Goal: Information Seeking & Learning: Understand process/instructions

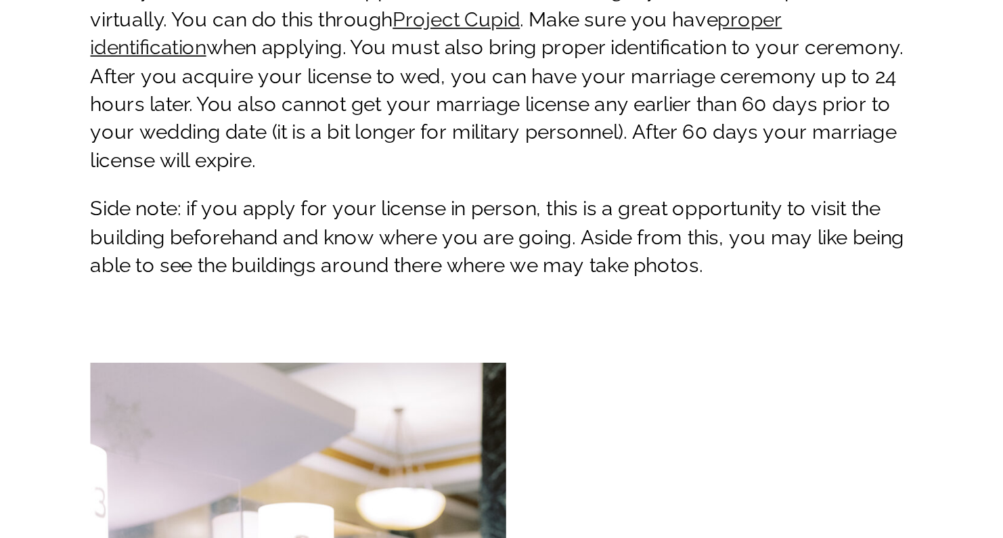
scroll to position [1673, 0]
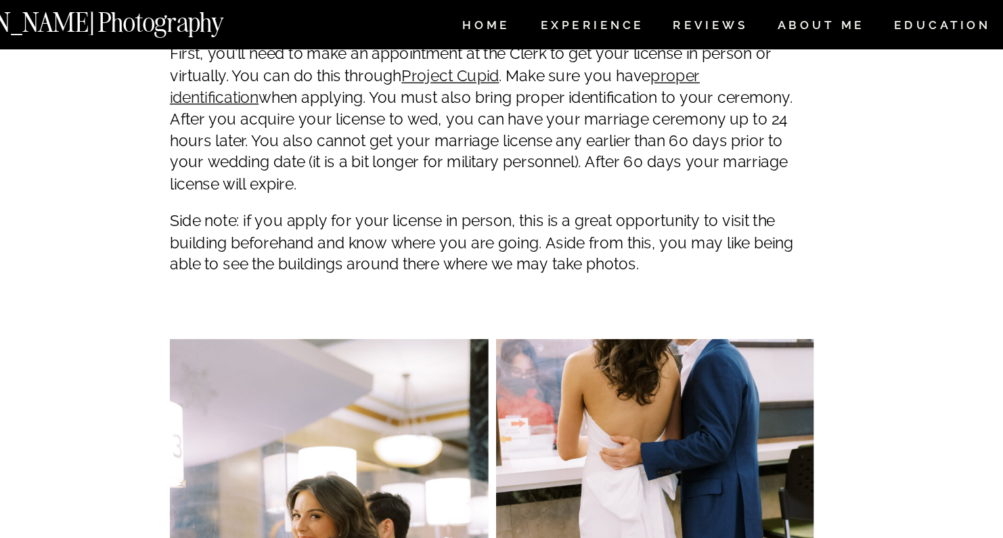
click at [301, 183] on p "Side note: if you apply for your license in person, this is a great opportunity…" at bounding box center [501, 170] width 451 height 45
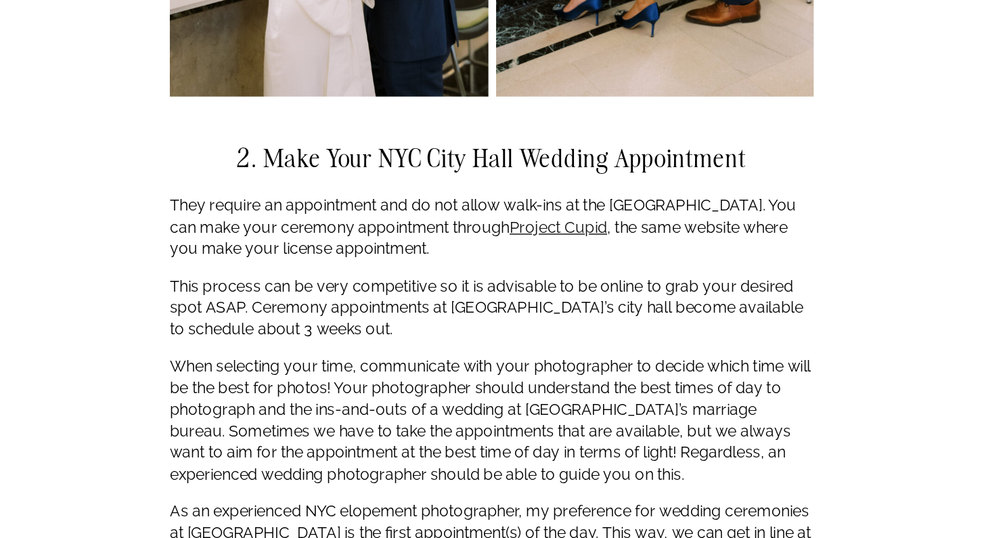
scroll to position [2037, 0]
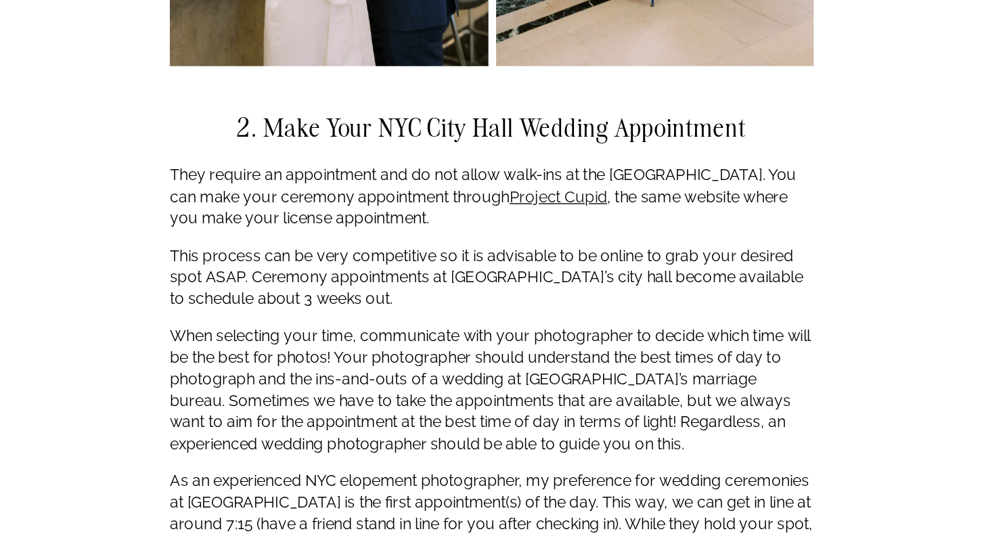
click at [298, 333] on p "This process can be very competitive so it is advisable to be online to grab yo…" at bounding box center [501, 355] width 451 height 45
click at [299, 333] on p "This process can be very competitive so it is advisable to be online to grab yo…" at bounding box center [501, 355] width 451 height 45
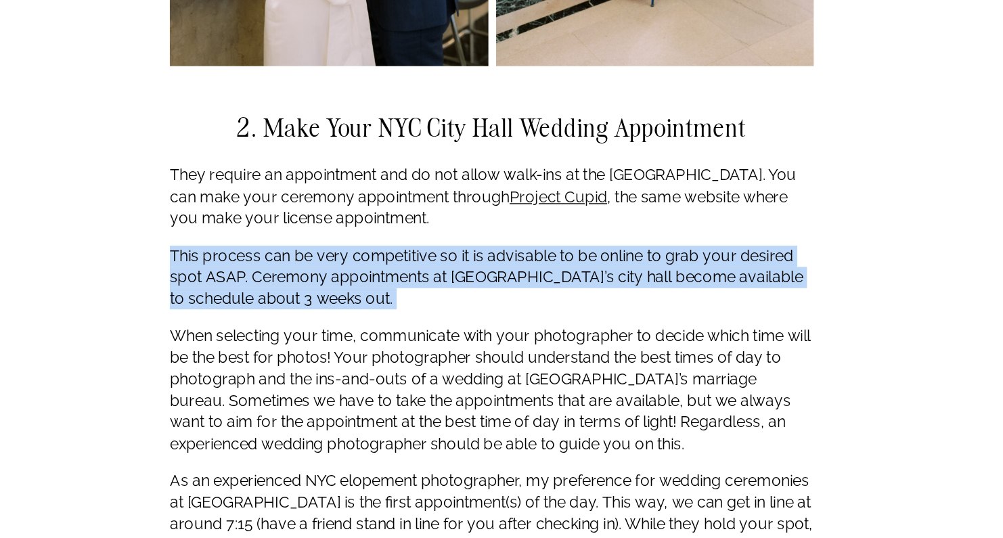
click at [299, 333] on p "This process can be very competitive so it is advisable to be online to grab yo…" at bounding box center [501, 355] width 451 height 45
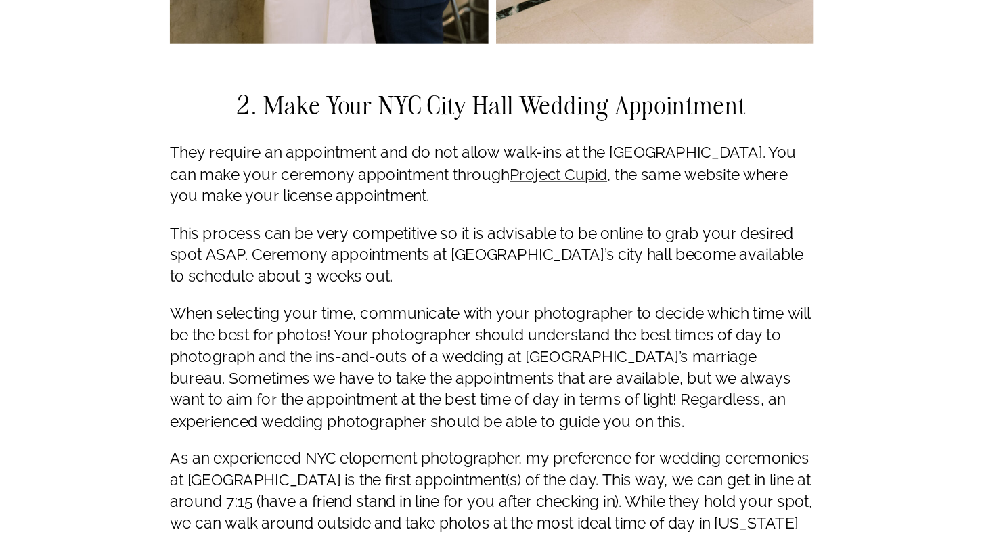
scroll to position [2056, 0]
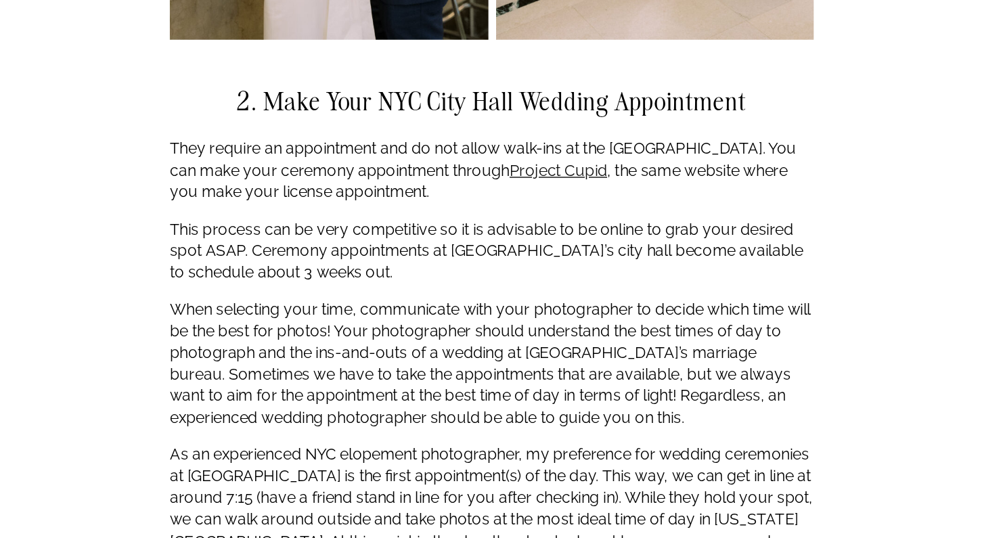
click at [282, 315] on p "This process can be very competitive so it is advisable to be online to grab yo…" at bounding box center [501, 337] width 451 height 45
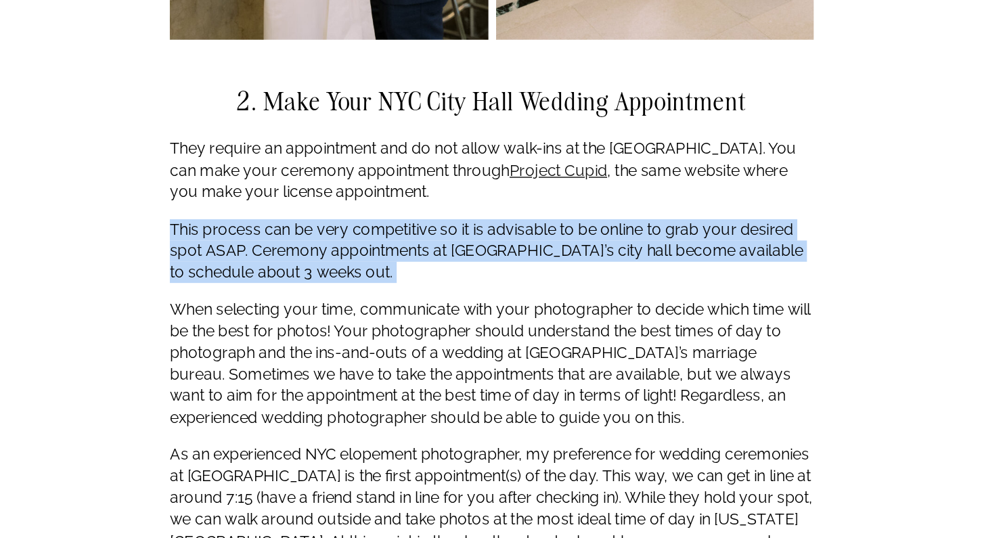
click at [282, 315] on p "This process can be very competitive so it is advisable to be online to grab yo…" at bounding box center [501, 337] width 451 height 45
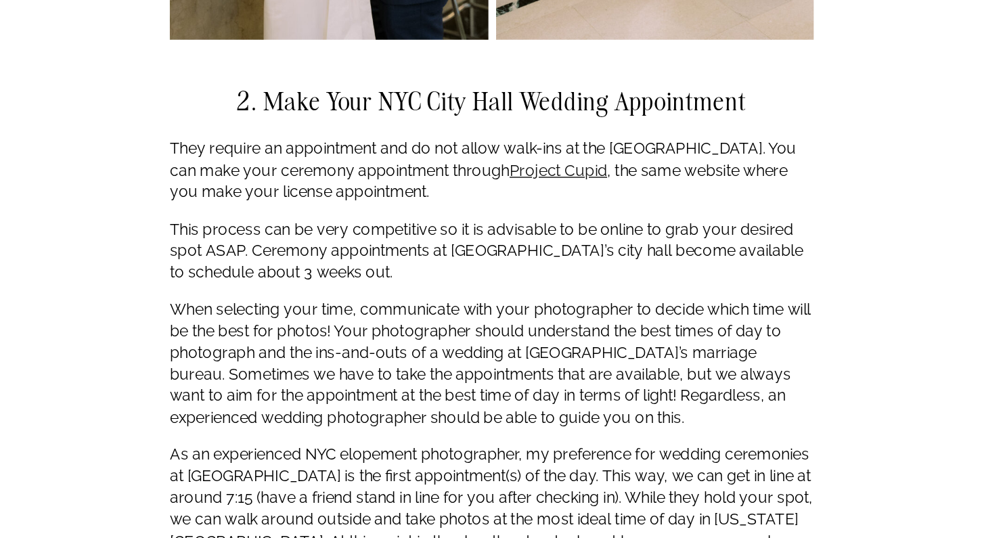
click at [282, 371] on p "When selecting your time, communicate with your photographer to decide which ti…" at bounding box center [501, 416] width 451 height 91
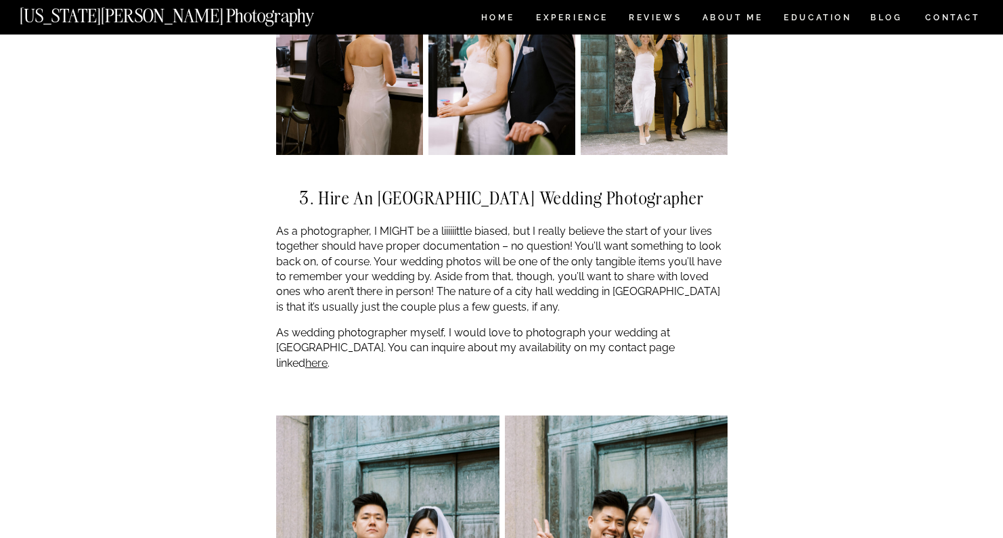
scroll to position [2735, 0]
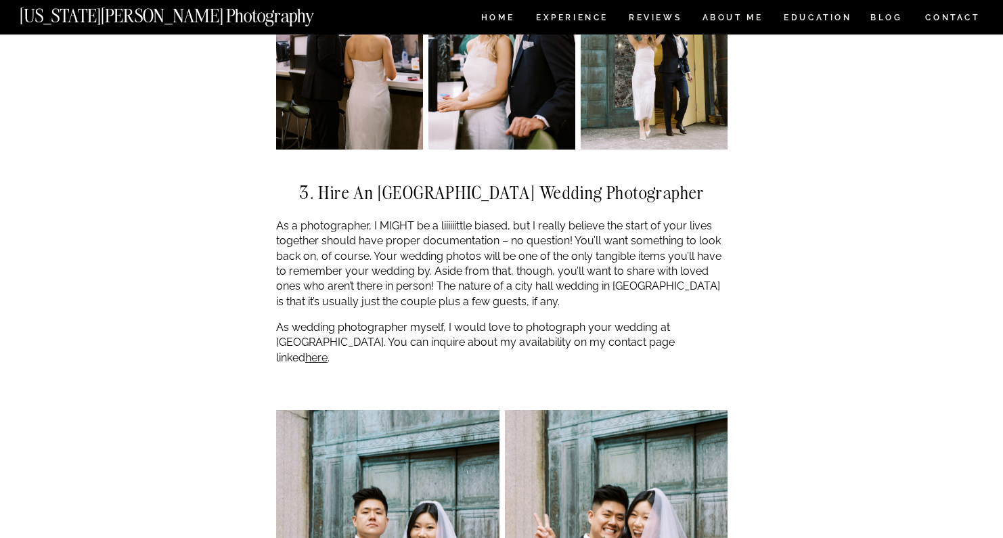
click at [447, 267] on p "As a photographer, I MIGHT be a liiiiiittle biased, but I really believe the st…" at bounding box center [501, 264] width 451 height 91
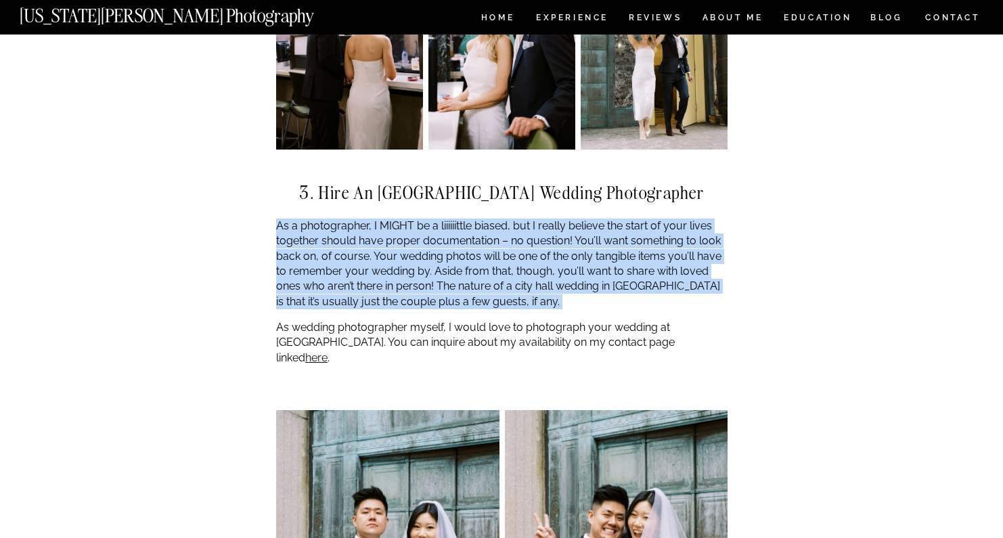
click at [447, 267] on p "As a photographer, I MIGHT be a liiiiiittle biased, but I really believe the st…" at bounding box center [501, 264] width 451 height 91
click at [445, 320] on p "As wedding photographer myself, I would love to photograph your wedding at [GEO…" at bounding box center [501, 342] width 451 height 45
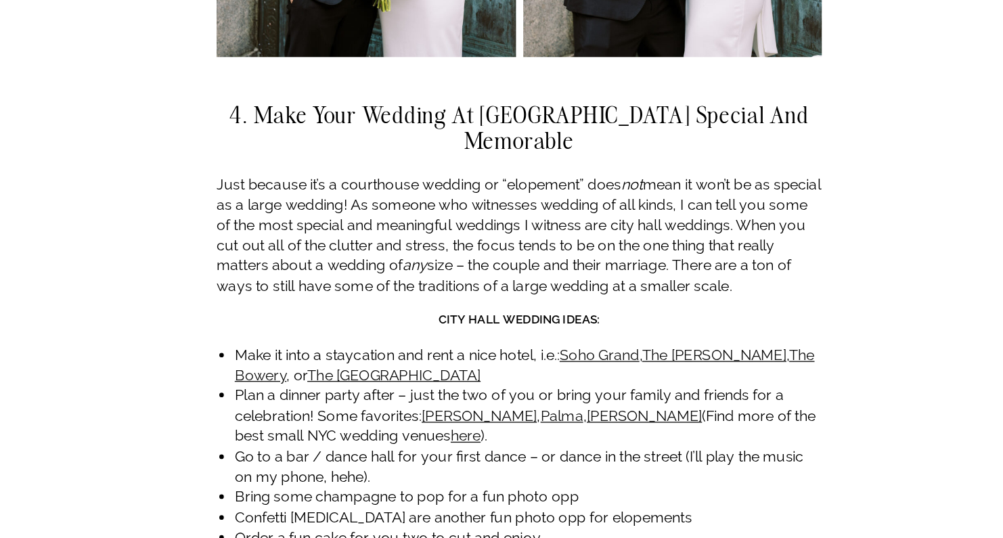
scroll to position [3279, 0]
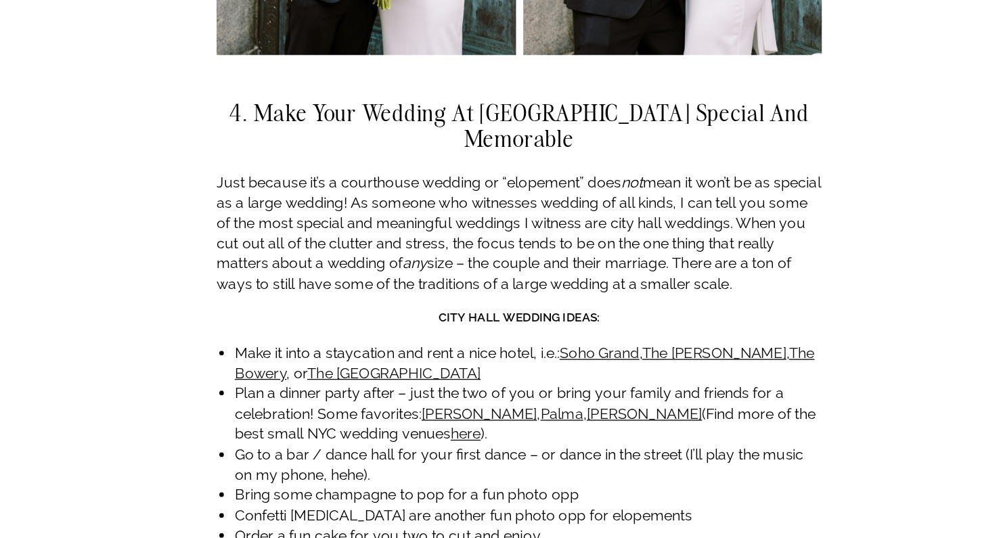
drag, startPoint x: 377, startPoint y: 241, endPoint x: 362, endPoint y: 213, distance: 31.5
click at [361, 368] on h3 "City Hall Wedding Ideas:" at bounding box center [501, 375] width 451 height 14
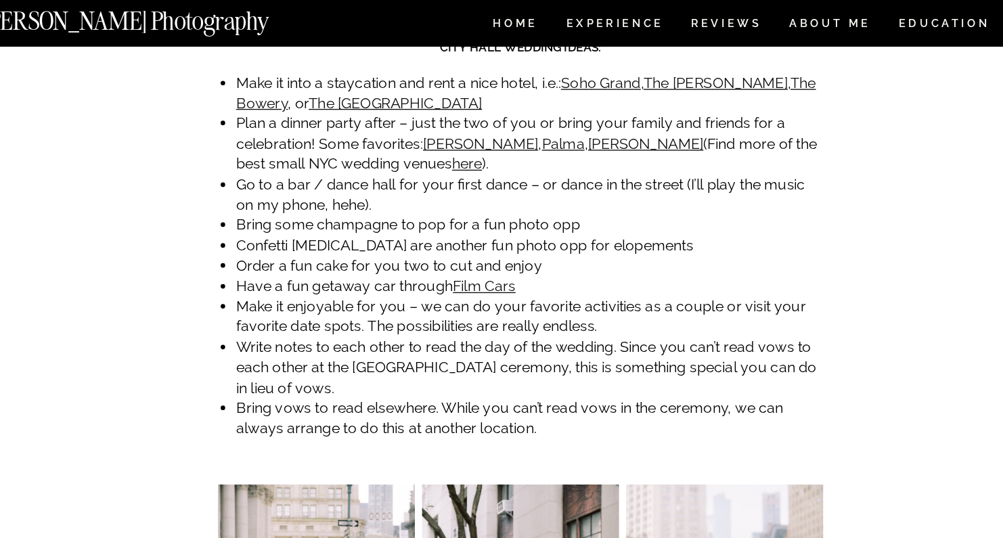
scroll to position [3615, 0]
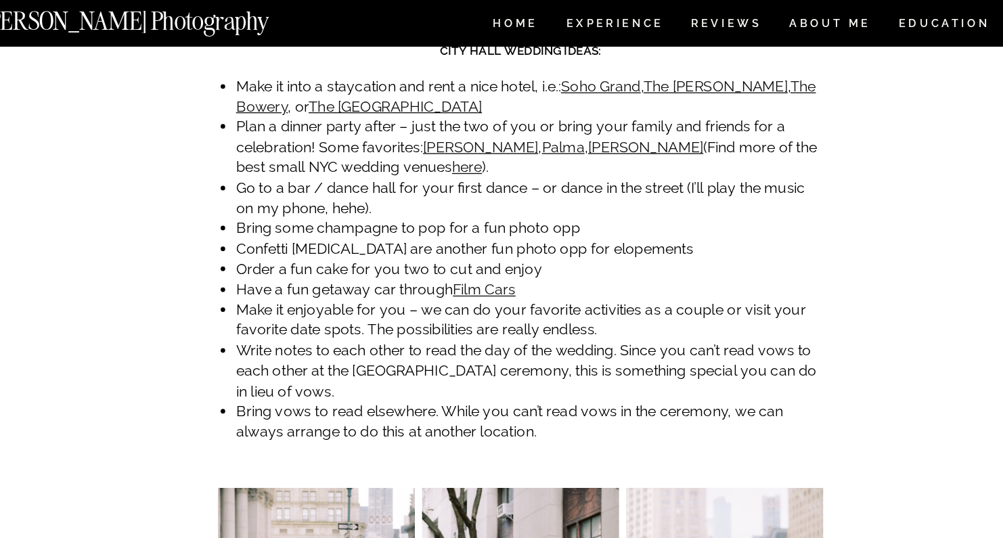
click at [290, 133] on li "Go to a bar / dance hall for your first dance – or dance in the street (I’ll pl…" at bounding box center [509, 148] width 438 height 30
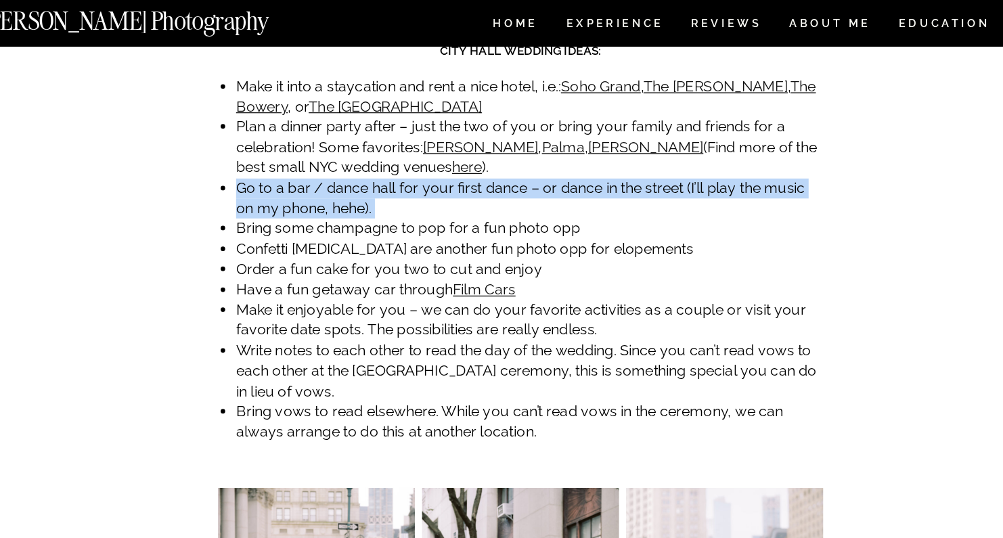
click at [290, 133] on li "Go to a bar / dance hall for your first dance – or dance in the street (I’ll pl…" at bounding box center [509, 148] width 438 height 30
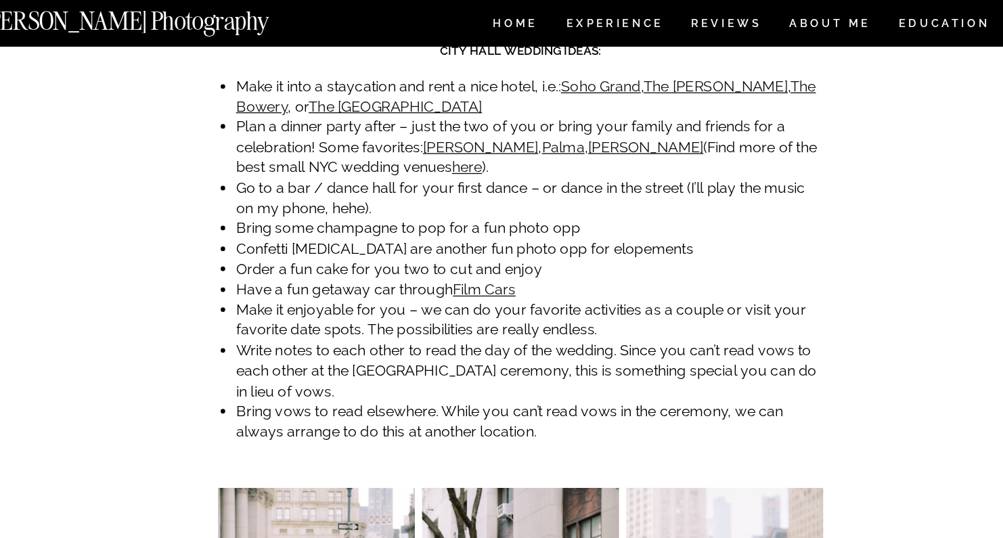
click at [290, 255] on li "Write notes to each other to read the day of the wedding. Since you can’t read …" at bounding box center [509, 277] width 438 height 45
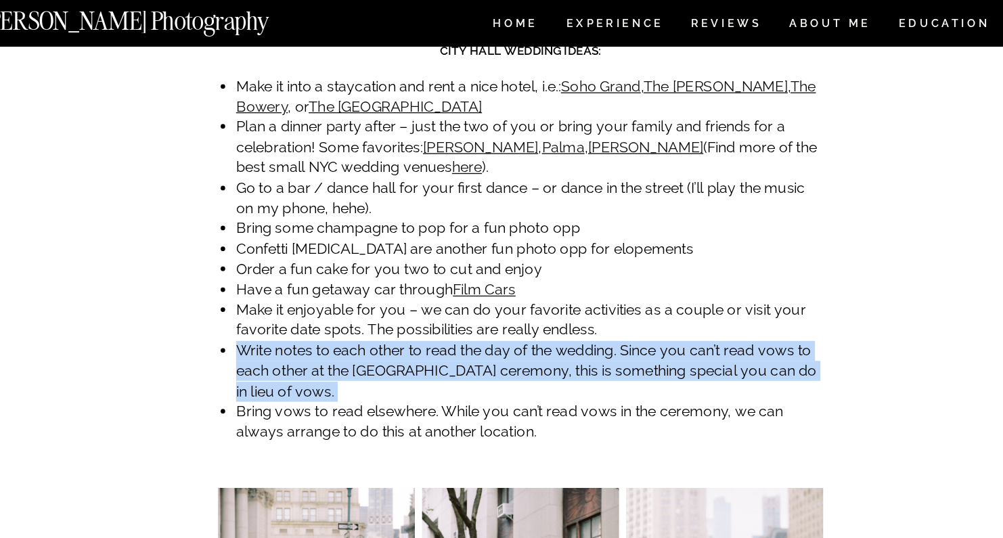
click at [290, 255] on li "Write notes to each other to read the day of the wedding. Since you can’t read …" at bounding box center [509, 277] width 438 height 45
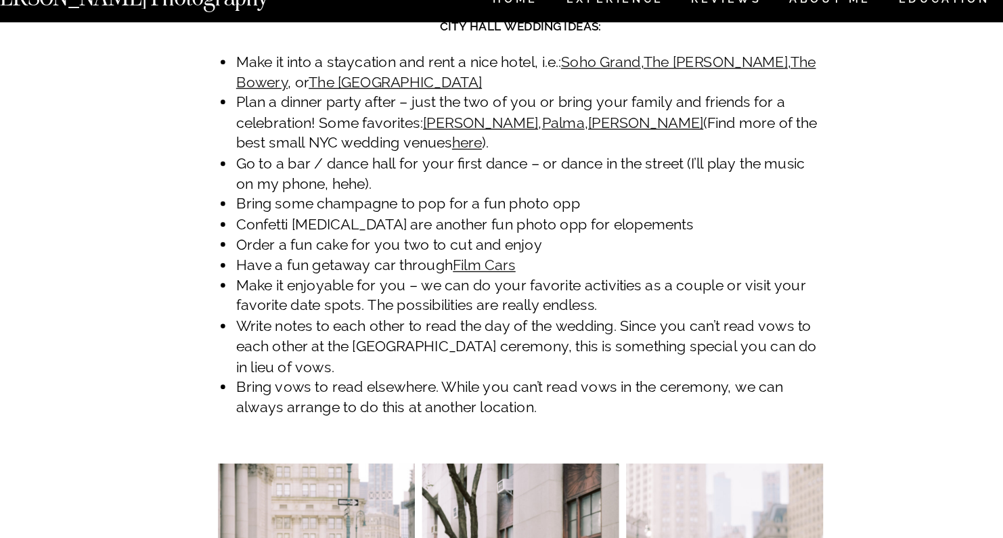
click at [290, 300] on li "Bring vows to read elsewhere. While you can’t read vows in the ceremony, we can…" at bounding box center [509, 315] width 438 height 30
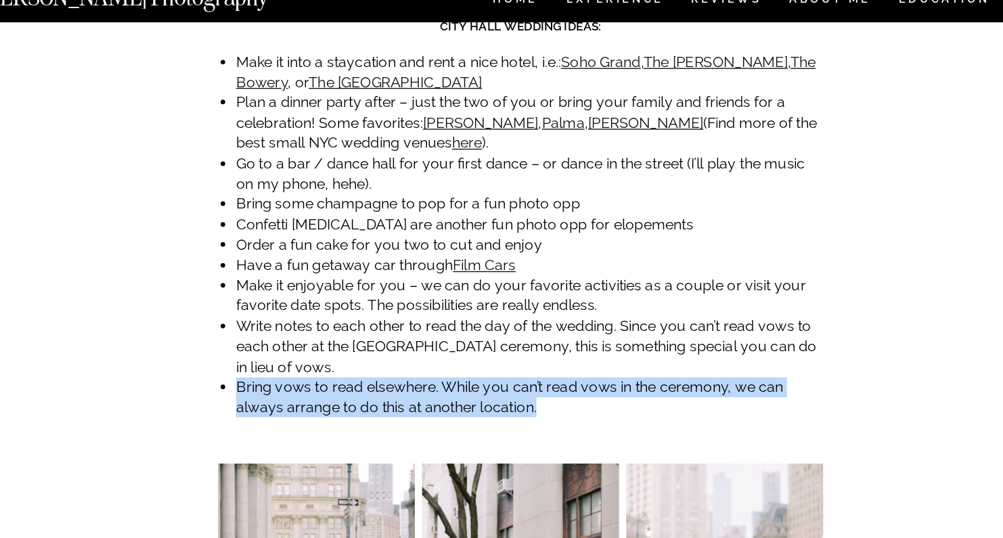
click at [290, 300] on li "Bring vows to read elsewhere. While you can’t read vows in the ceremony, we can…" at bounding box center [509, 315] width 438 height 30
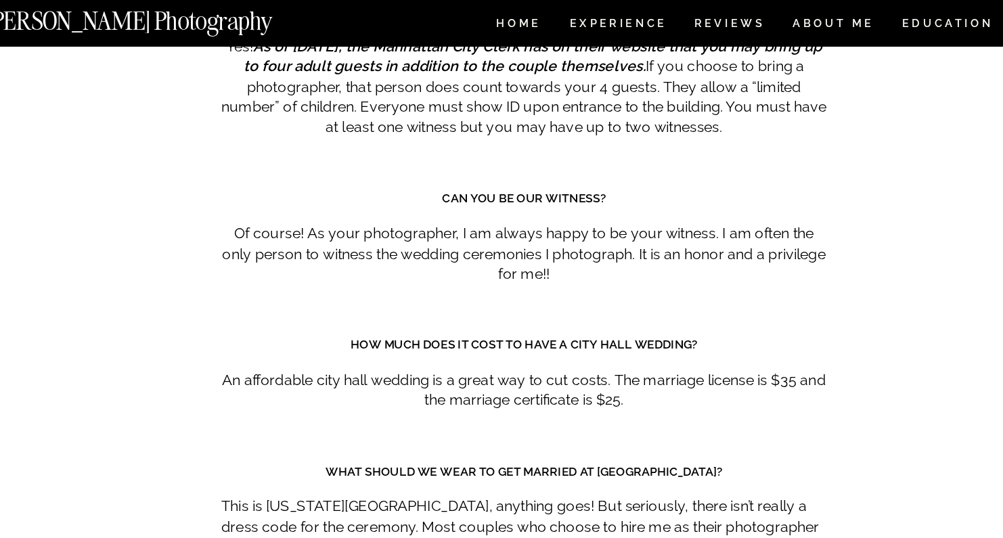
scroll to position [6871, 0]
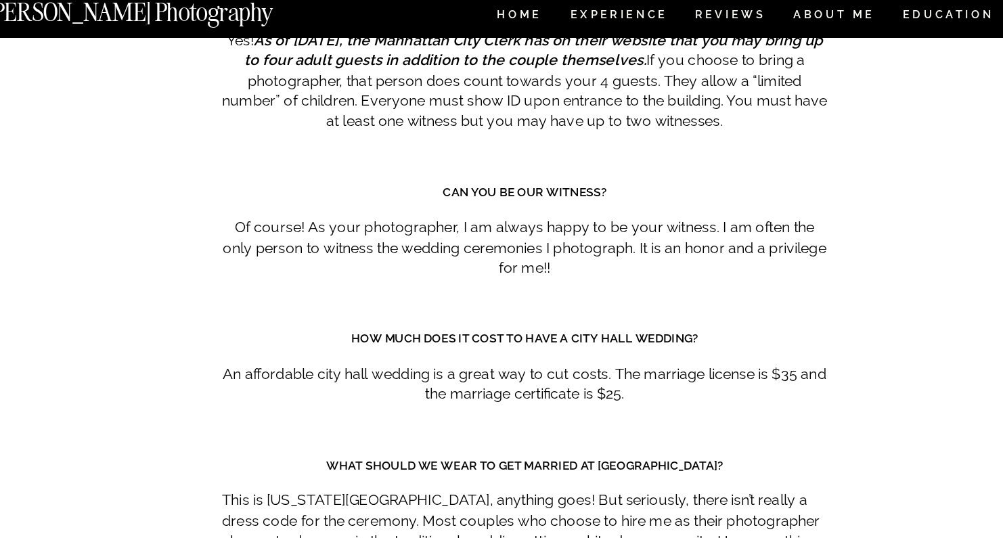
click at [276, 278] on p "An affordable city hall wedding is a great way to cut costs. The marriage licen…" at bounding box center [501, 293] width 451 height 30
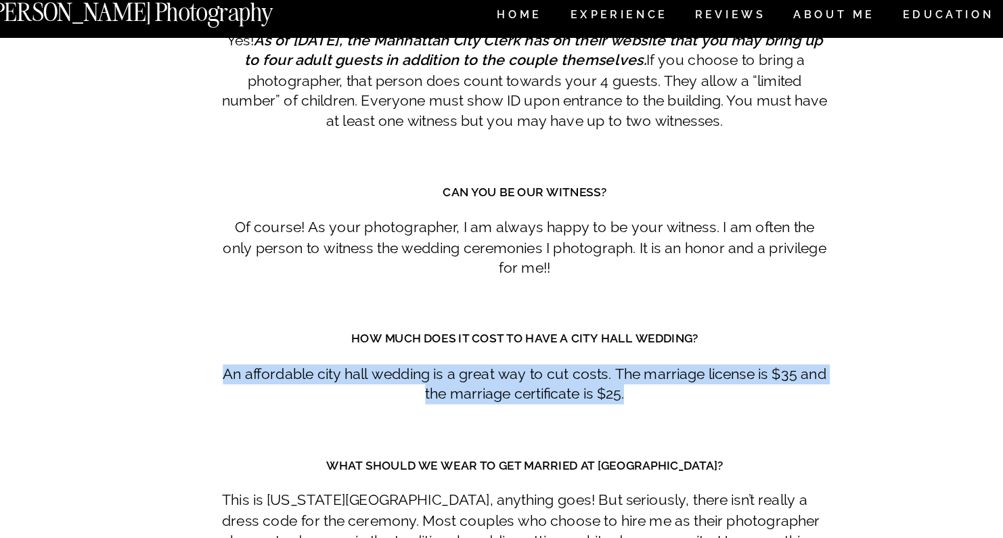
click at [276, 278] on p "An affordable city hall wedding is a great way to cut costs. The marriage licen…" at bounding box center [501, 293] width 451 height 30
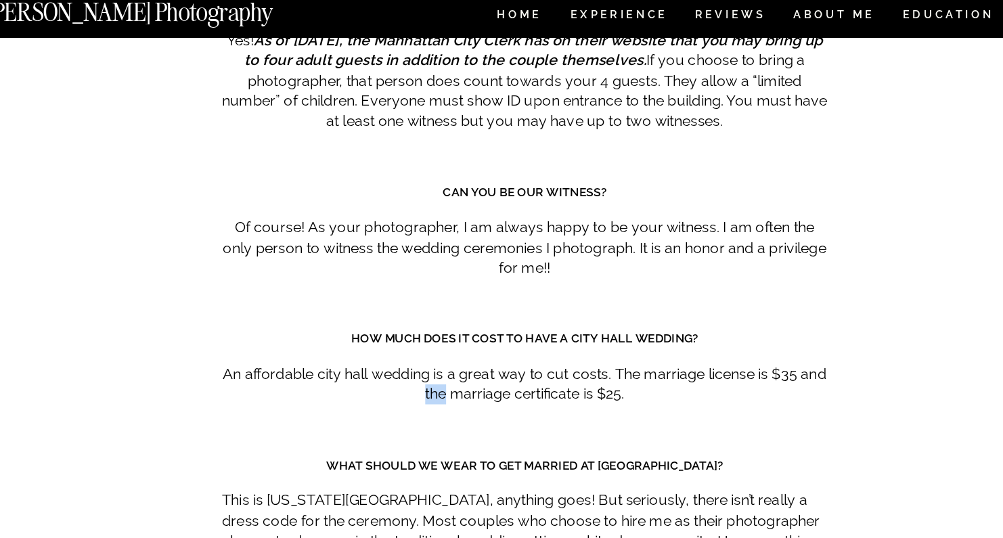
click at [276, 278] on p "An affordable city hall wedding is a great way to cut costs. The marriage licen…" at bounding box center [501, 293] width 451 height 30
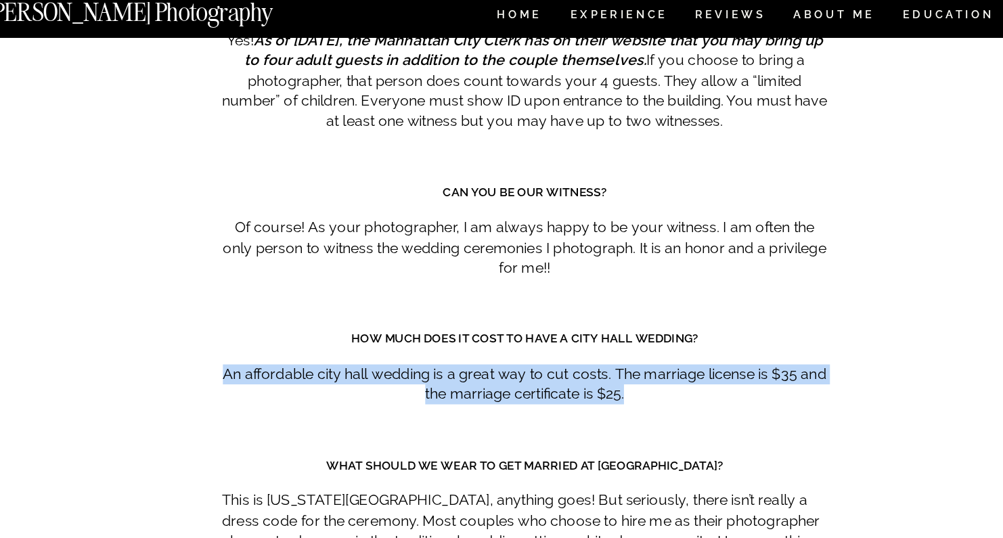
click at [276, 278] on p "An affordable city hall wedding is a great way to cut costs. The marriage licen…" at bounding box center [501, 293] width 451 height 30
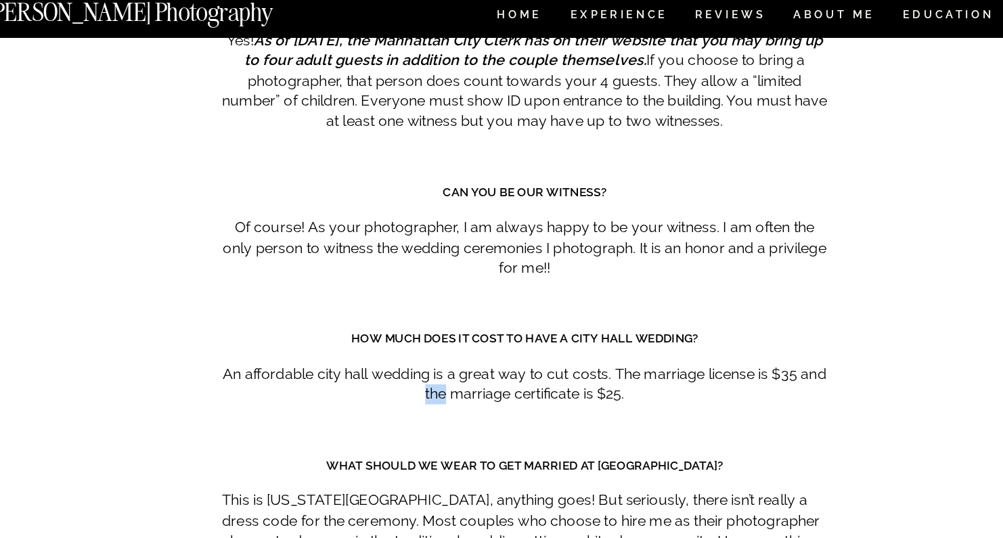
click at [276, 278] on p "An affordable city hall wedding is a great way to cut costs. The marriage licen…" at bounding box center [501, 293] width 451 height 30
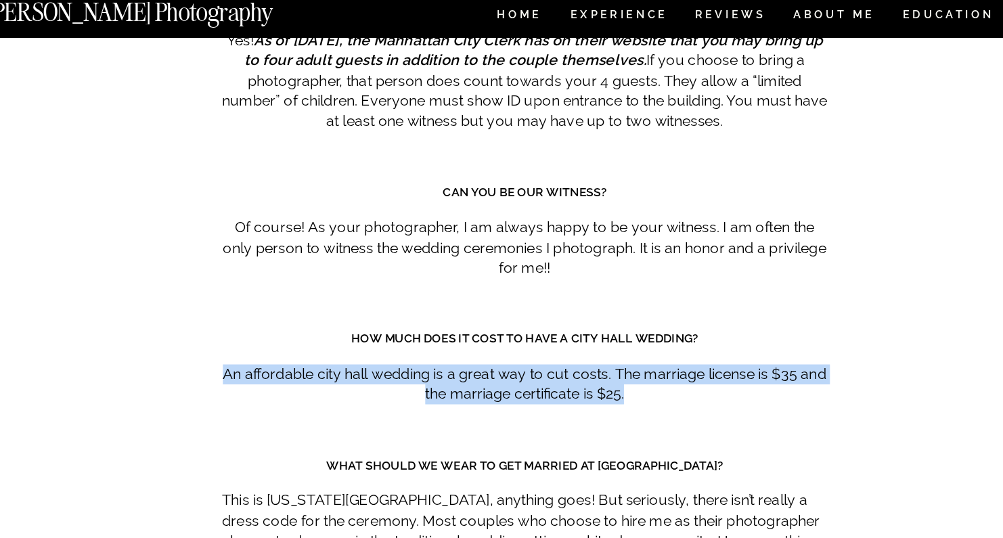
click at [276, 278] on p "An affordable city hall wedding is a great way to cut costs. The marriage licen…" at bounding box center [501, 293] width 451 height 30
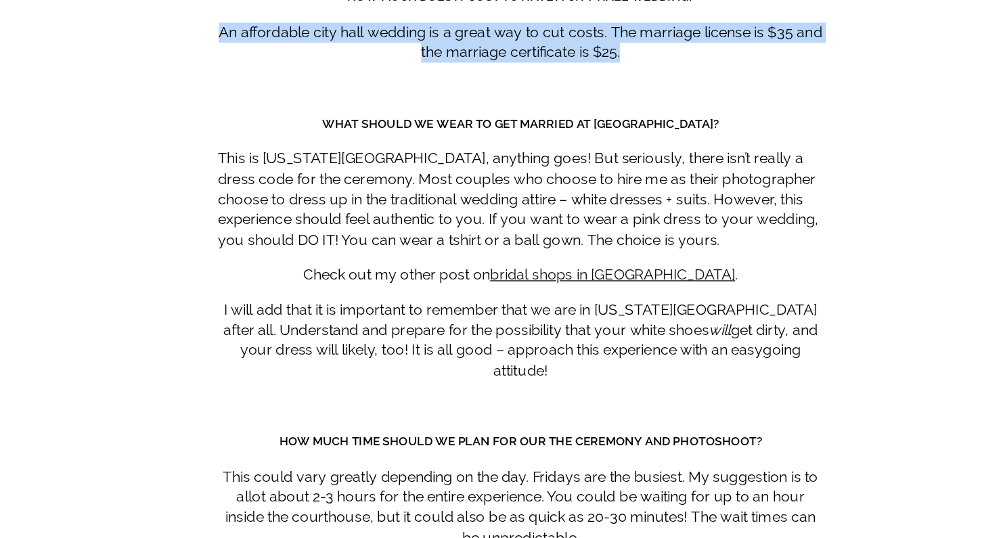
scroll to position [6996, 0]
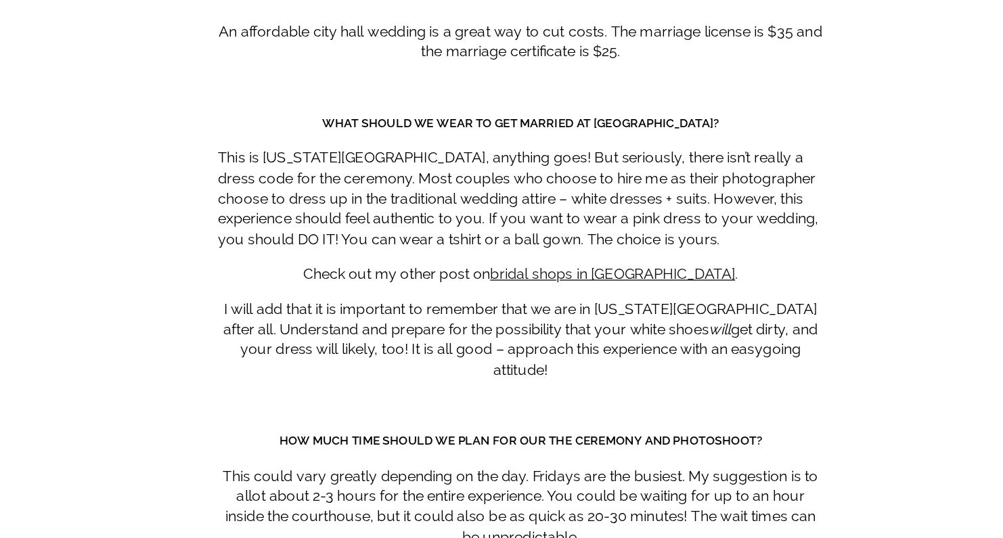
click at [276, 485] on p "This could vary greatly depending on the day. Fridays are the busiest. My sugge…" at bounding box center [501, 515] width 451 height 61
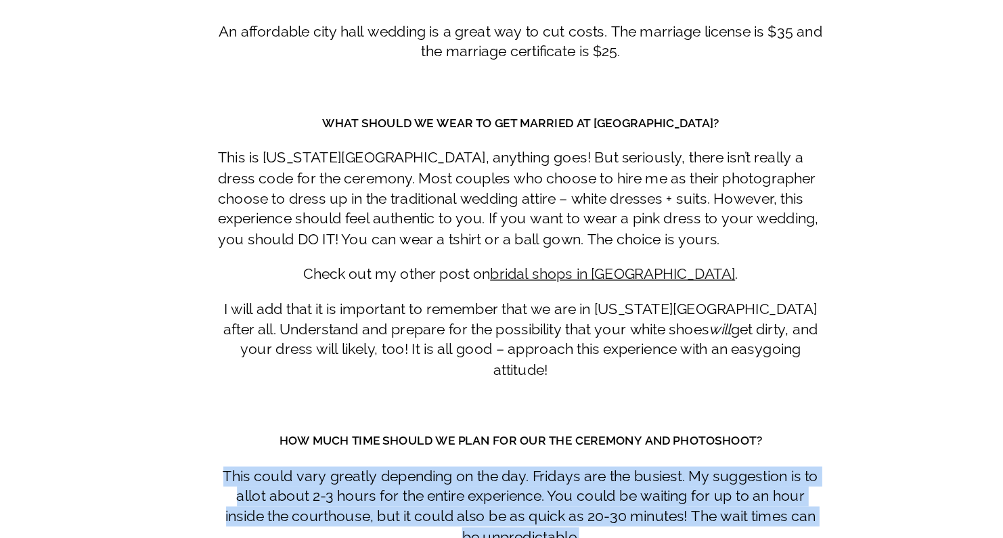
click at [276, 485] on p "This could vary greatly depending on the day. Fridays are the busiest. My sugge…" at bounding box center [501, 515] width 451 height 61
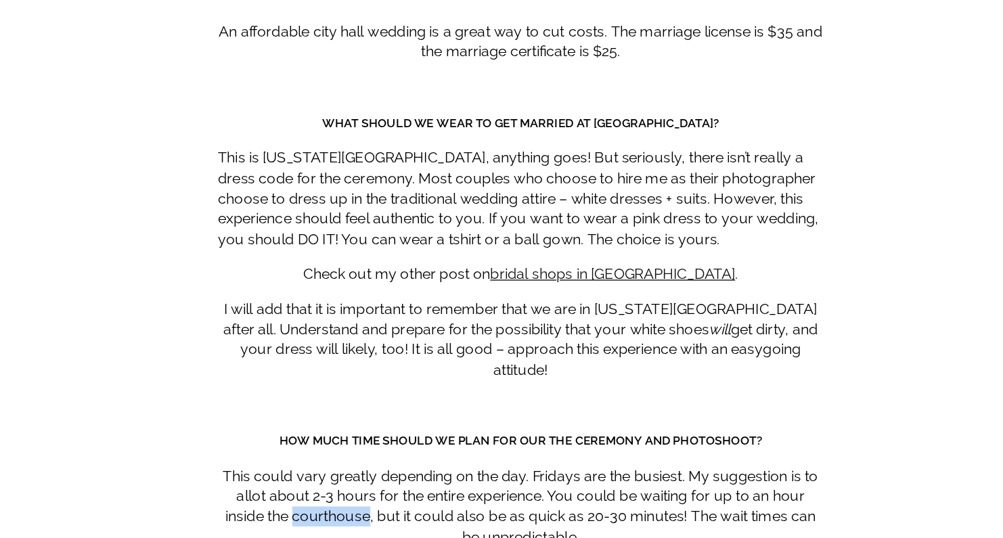
click at [276, 485] on p "This could vary greatly depending on the day. Fridays are the busiest. My sugge…" at bounding box center [501, 515] width 451 height 61
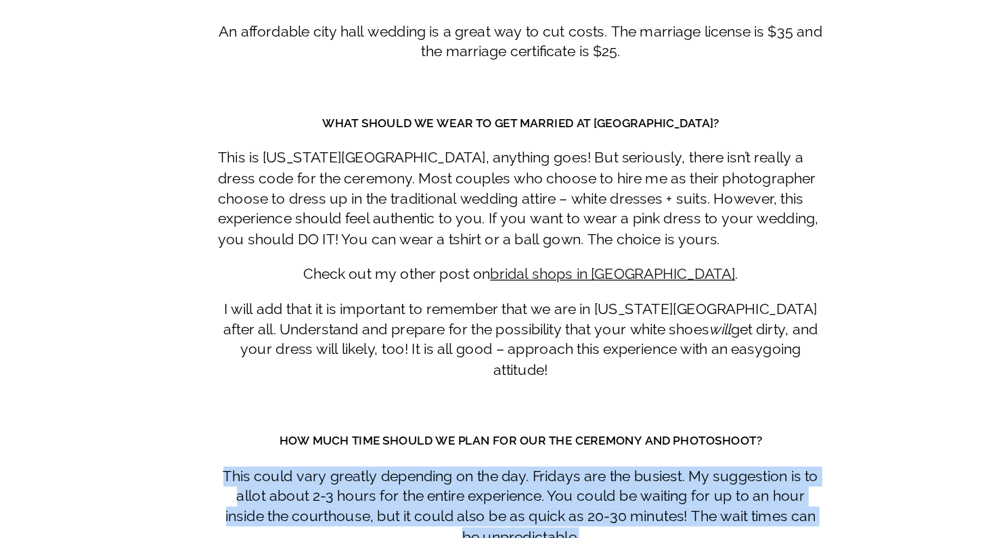
click at [276, 485] on p "This could vary greatly depending on the day. Fridays are the busiest. My sugge…" at bounding box center [501, 515] width 451 height 61
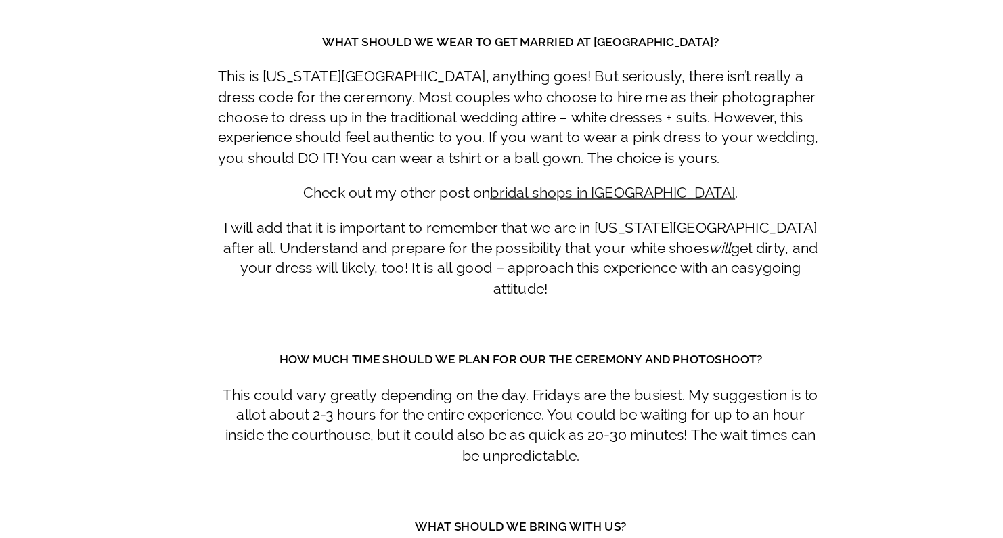
scroll to position [7076, 0]
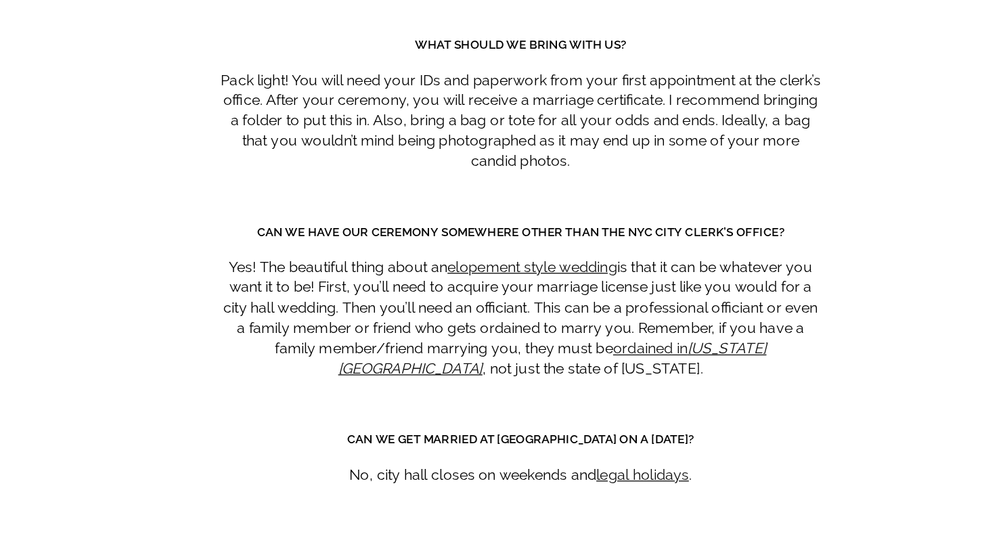
scroll to position [7420, 0]
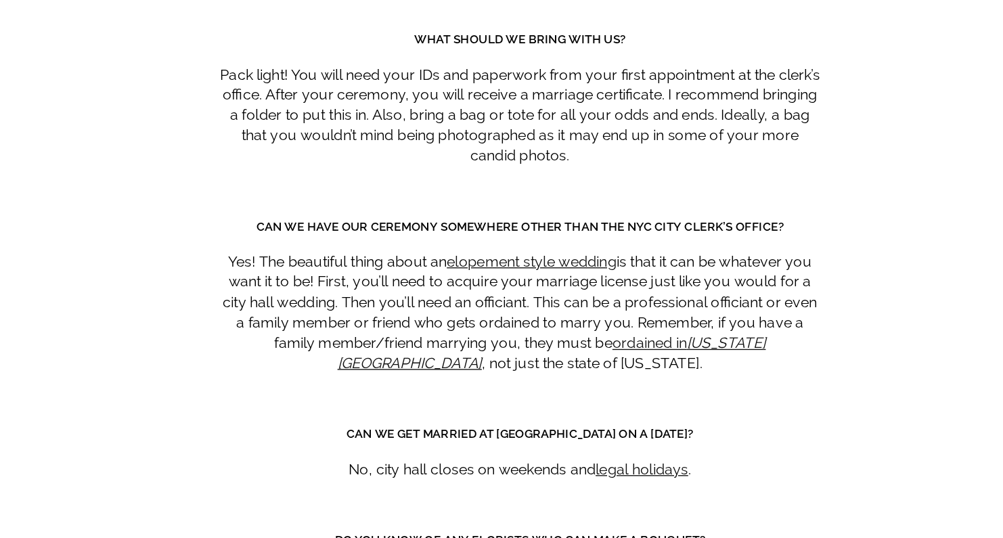
click at [296, 325] on p "Yes! The beautiful thing about an elopement style wedding is that it can be wha…" at bounding box center [501, 370] width 451 height 91
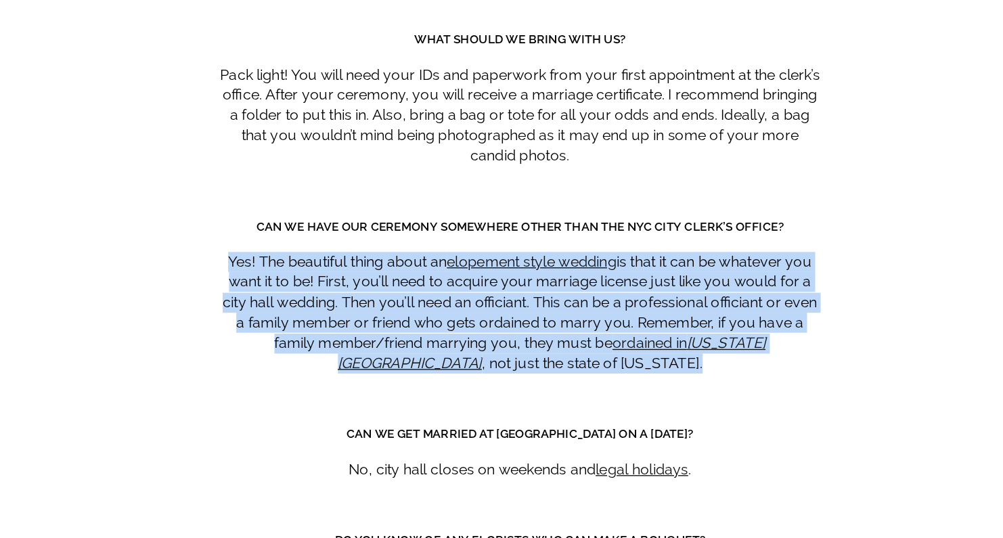
click at [296, 325] on p "Yes! The beautiful thing about an elopement style wedding is that it can be wha…" at bounding box center [501, 370] width 451 height 91
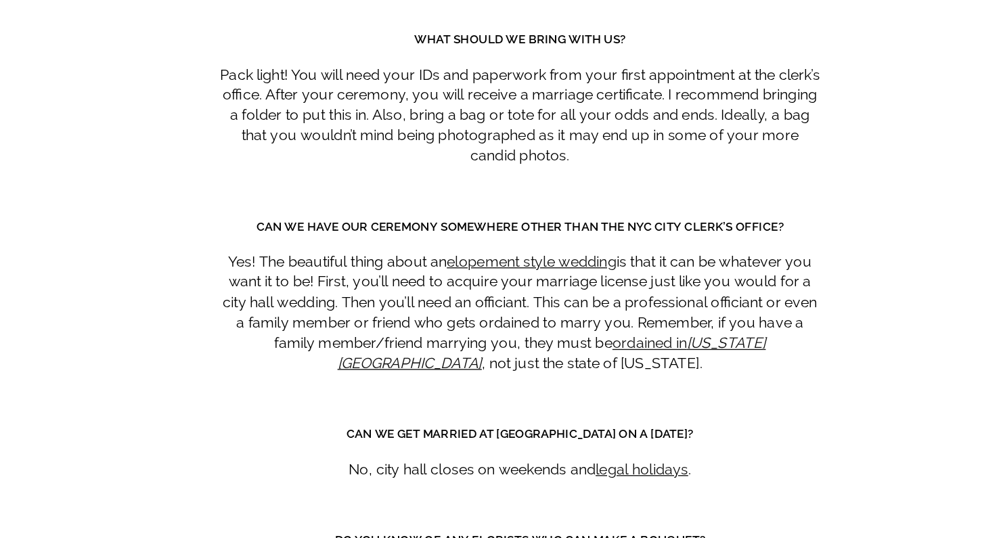
click at [296, 325] on p "Yes! The beautiful thing about an elopement style wedding is that it can be wha…" at bounding box center [501, 370] width 451 height 91
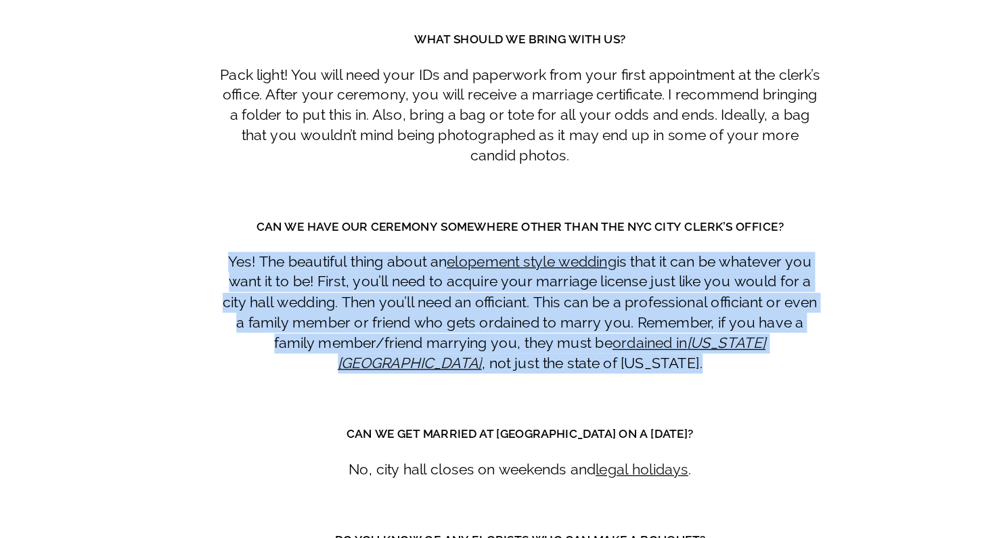
click at [296, 325] on p "Yes! The beautiful thing about an elopement style wedding is that it can be wha…" at bounding box center [501, 370] width 451 height 91
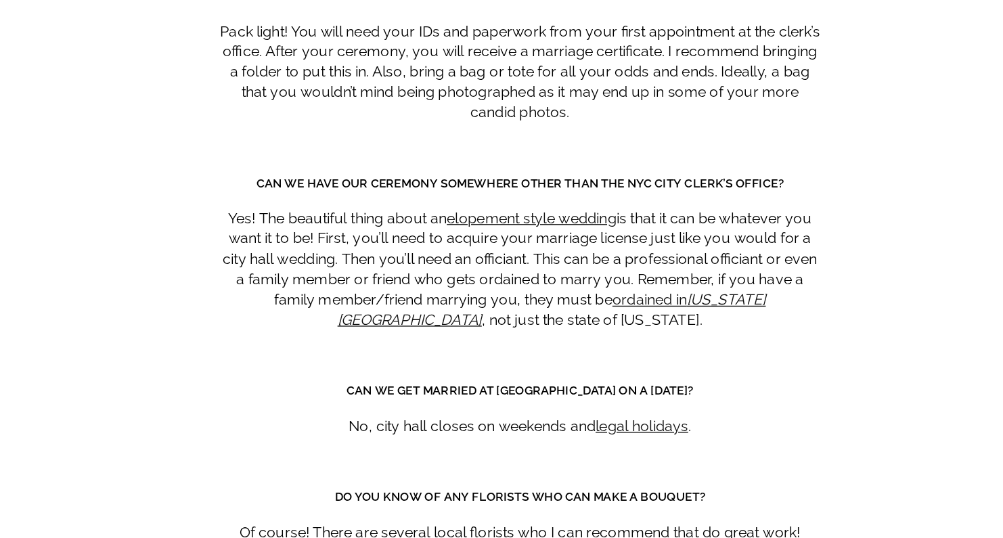
scroll to position [7454, 0]
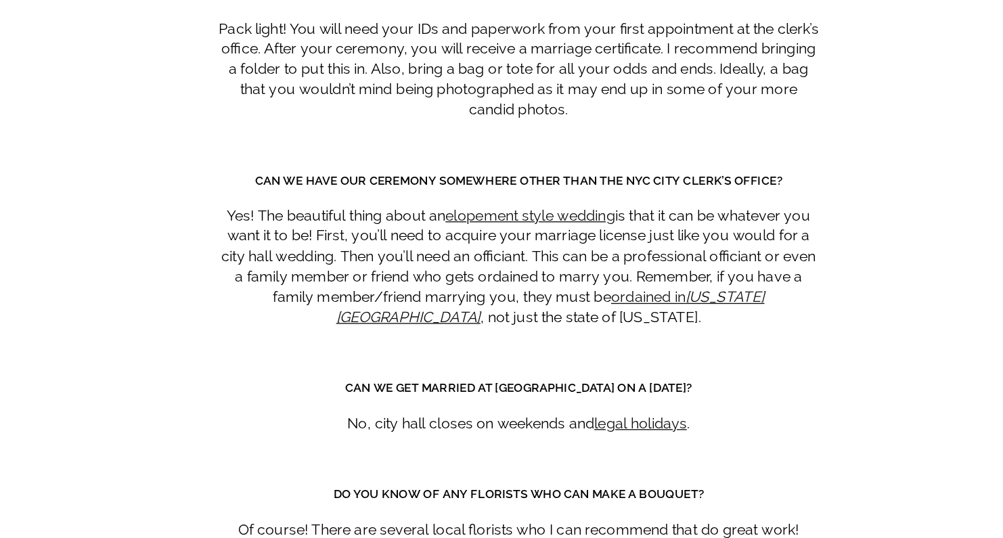
click at [373, 421] on strong "Can we get married at [GEOGRAPHIC_DATA] on a [DATE]?" at bounding box center [502, 426] width 259 height 10
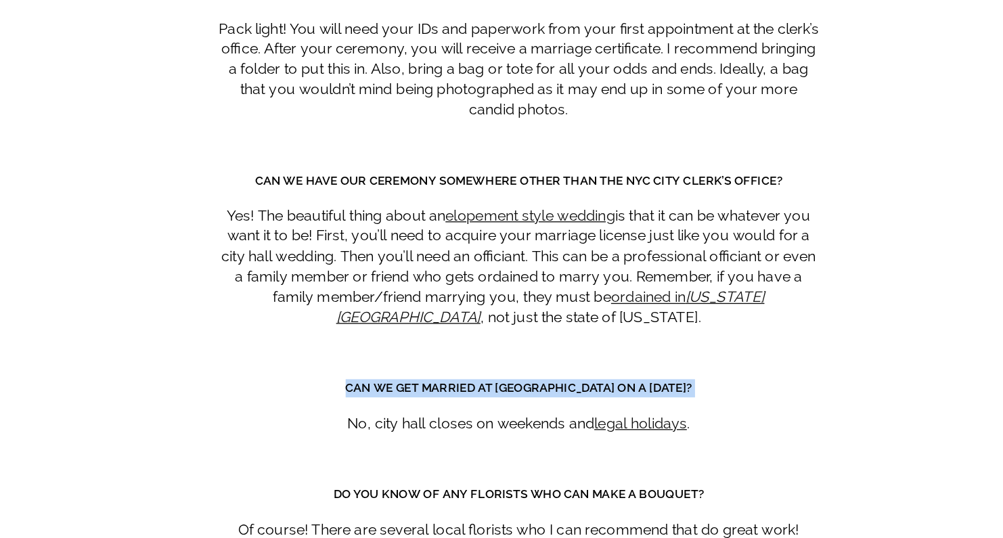
click at [373, 421] on strong "Can we get married at [GEOGRAPHIC_DATA] on a [DATE]?" at bounding box center [502, 426] width 259 height 10
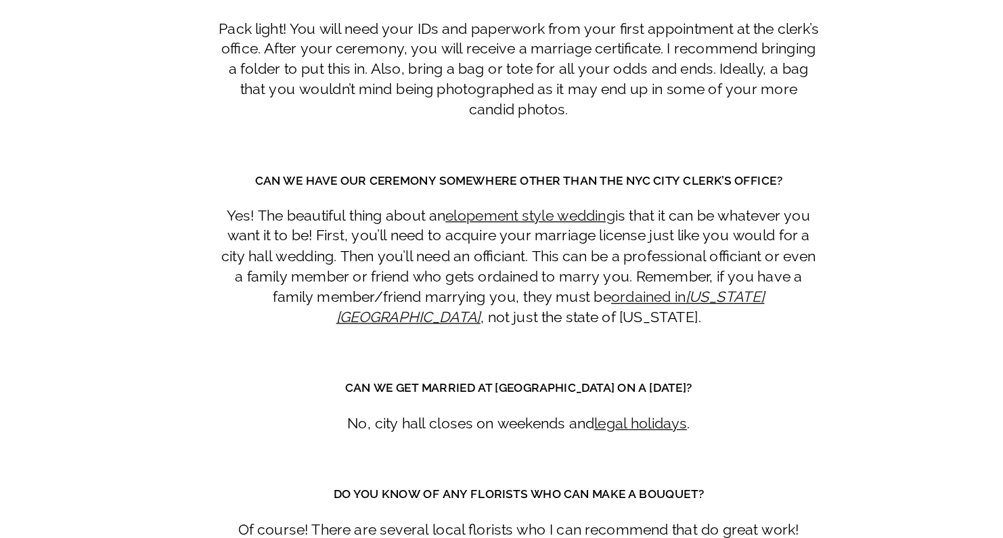
click at [340, 445] on p "No, city hall closes on weekends and legal holidays ." at bounding box center [501, 452] width 451 height 15
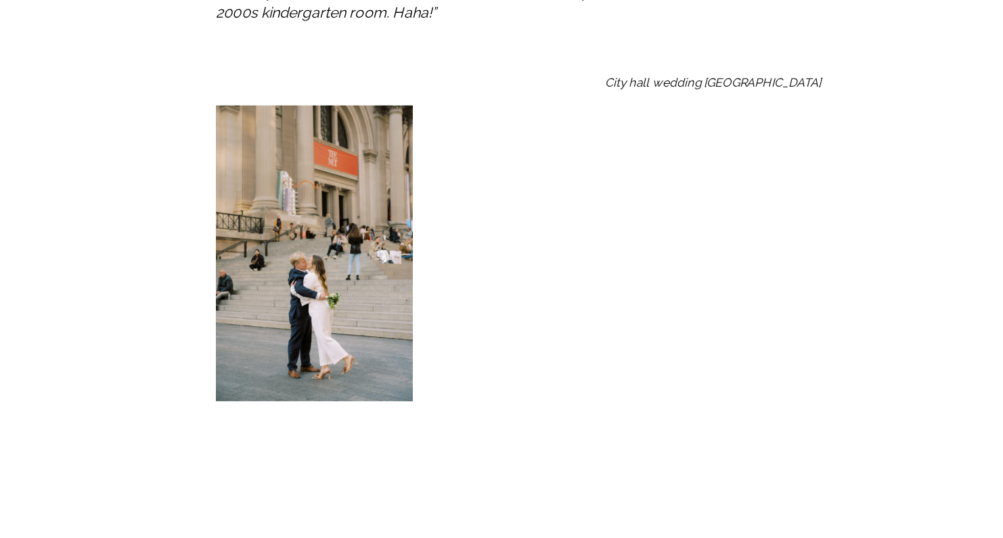
scroll to position [8648, 0]
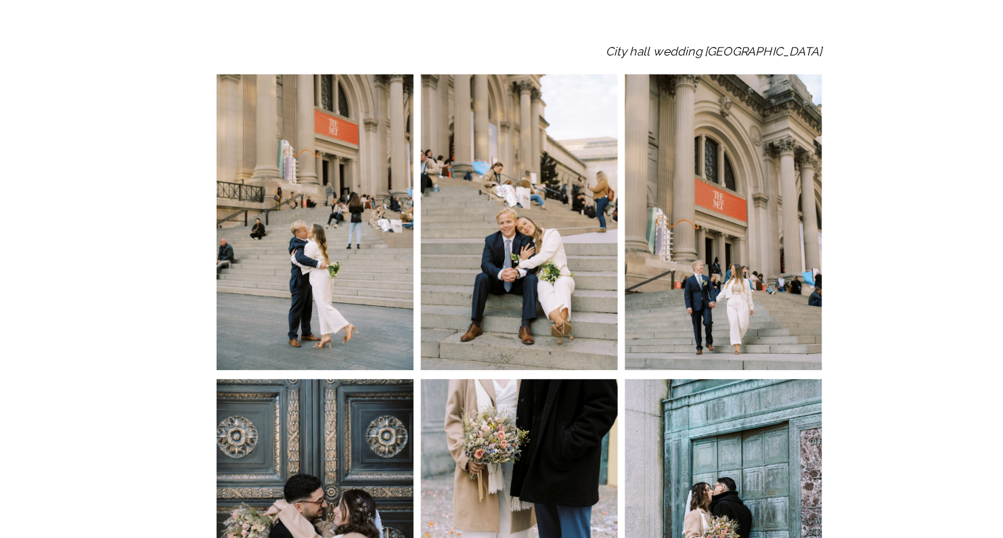
scroll to position [8672, 0]
